Goal: Task Accomplishment & Management: Use online tool/utility

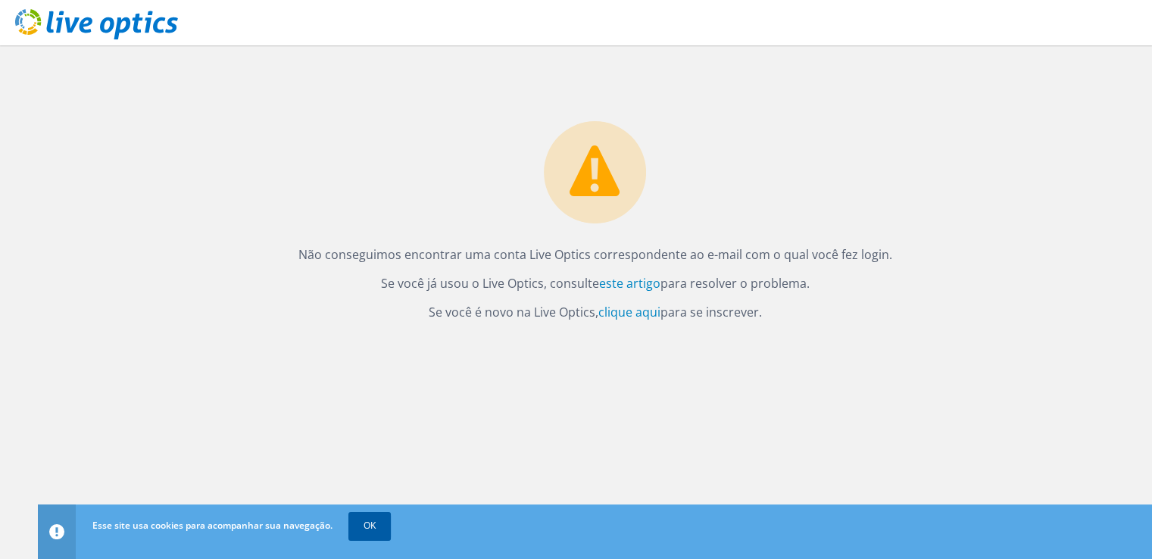
click at [374, 519] on font "OK" at bounding box center [369, 525] width 12 height 13
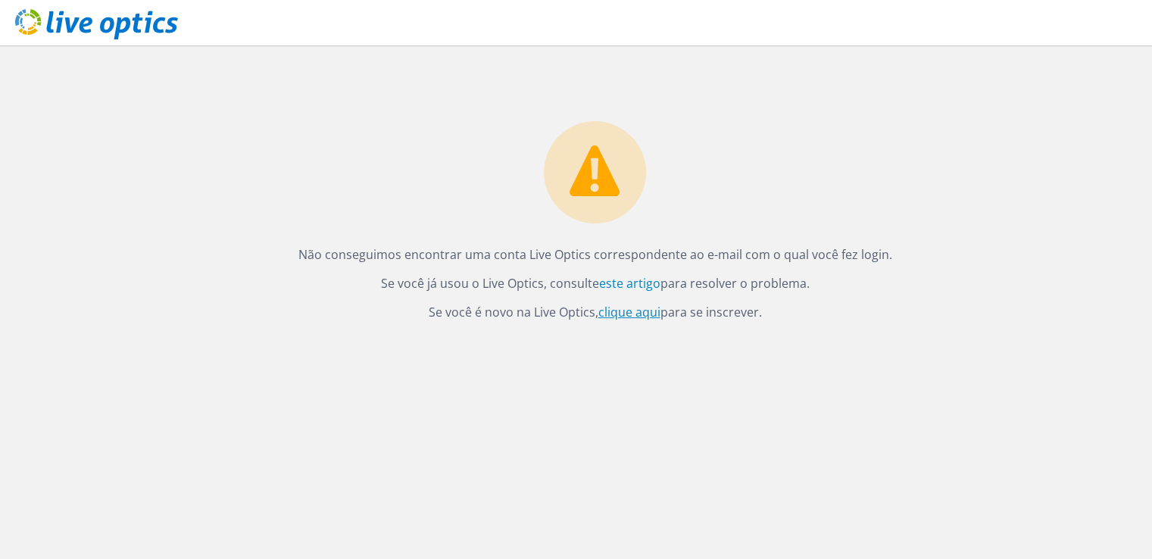
click at [633, 313] on font "clique aqui" at bounding box center [629, 312] width 62 height 17
click at [663, 308] on link "click here" at bounding box center [659, 312] width 54 height 17
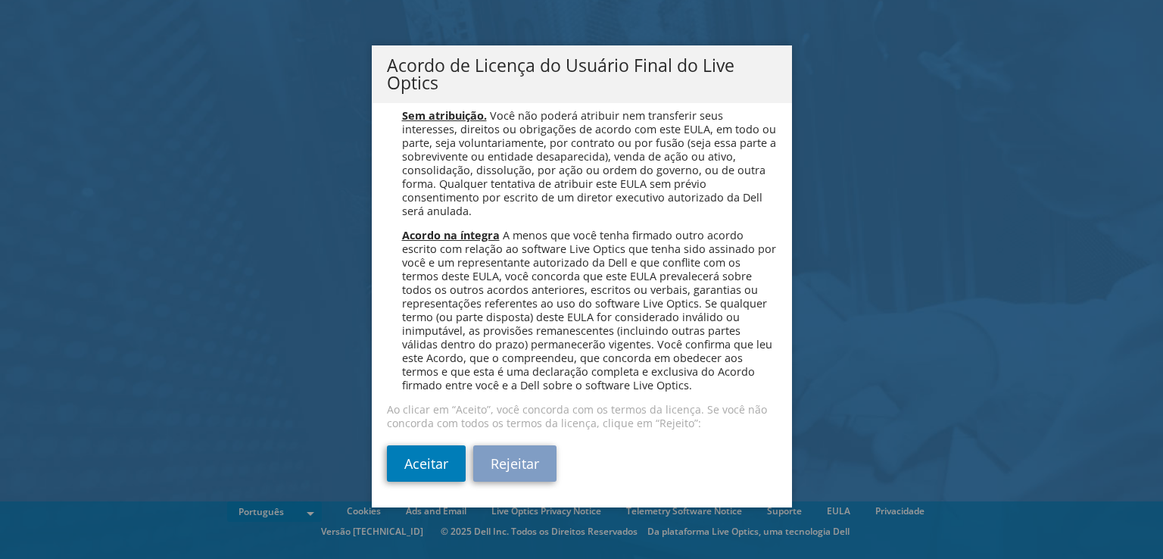
scroll to position [6053, 0]
click at [408, 472] on link "Aceitar" at bounding box center [426, 463] width 79 height 36
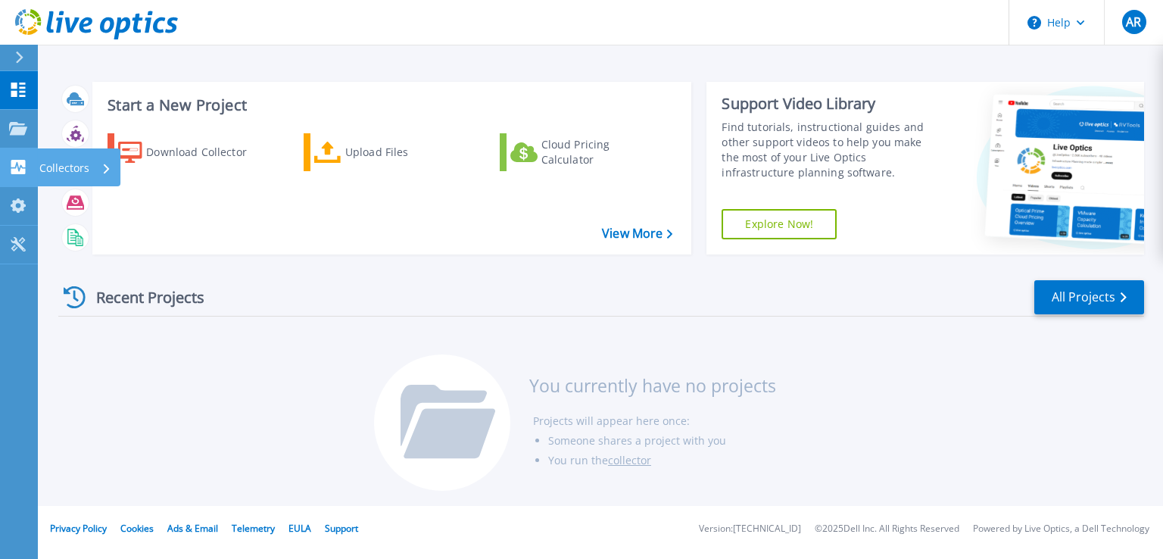
click at [98, 160] on div "Collectors" at bounding box center [75, 167] width 72 height 39
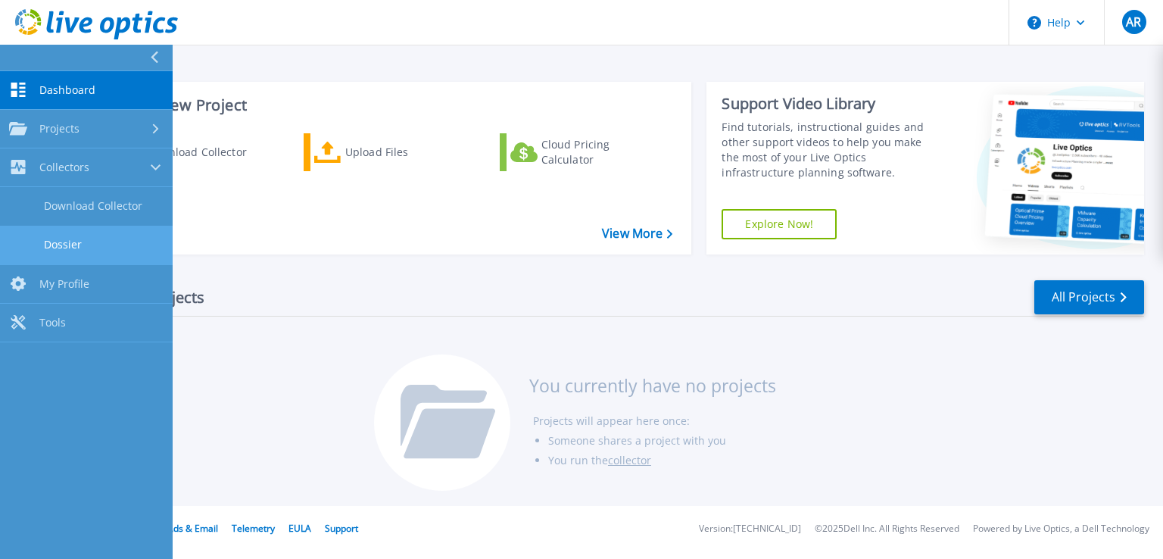
click at [85, 239] on link "Dossier" at bounding box center [86, 245] width 173 height 39
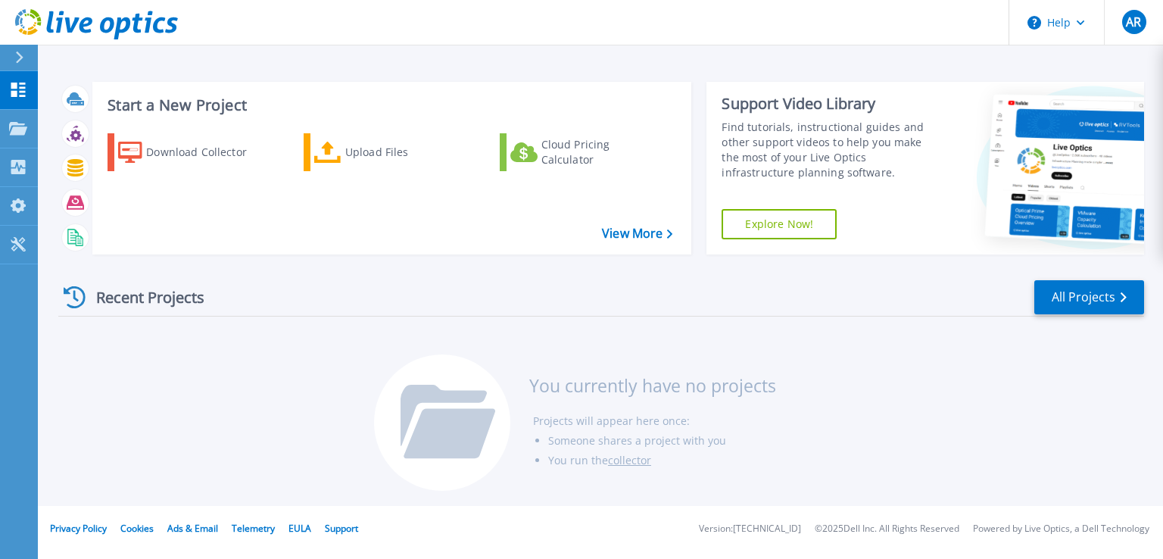
click at [321, 273] on div "Recent Projects All Projects You currently have no projects Projects will appea…" at bounding box center [601, 386] width 1086 height 239
click at [109, 164] on div "Collectors" at bounding box center [75, 167] width 72 height 39
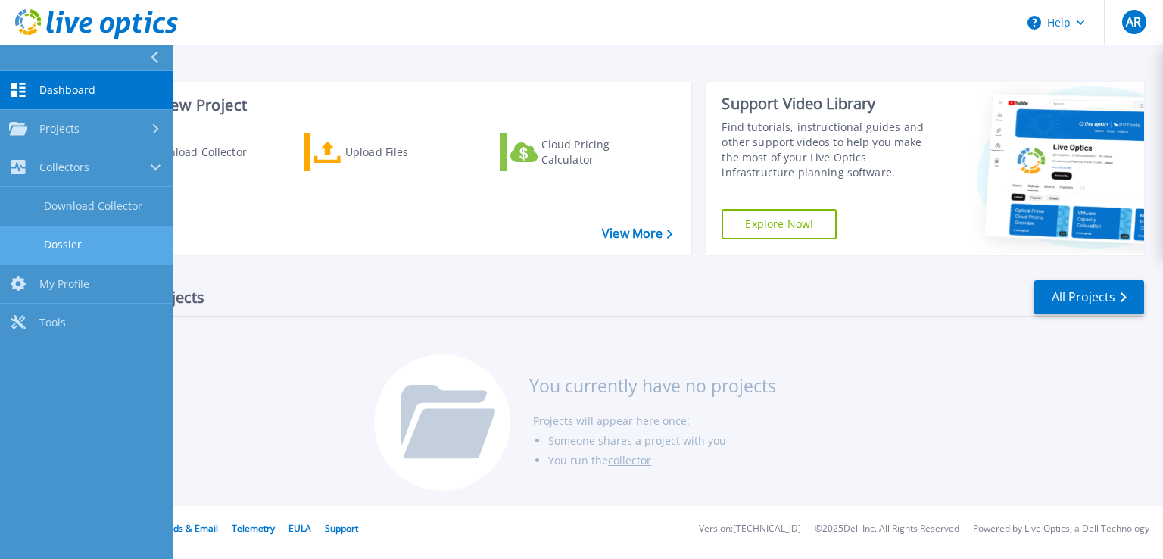
click at [106, 234] on link "Dossier" at bounding box center [86, 245] width 173 height 39
